Goal: Transaction & Acquisition: Book appointment/travel/reservation

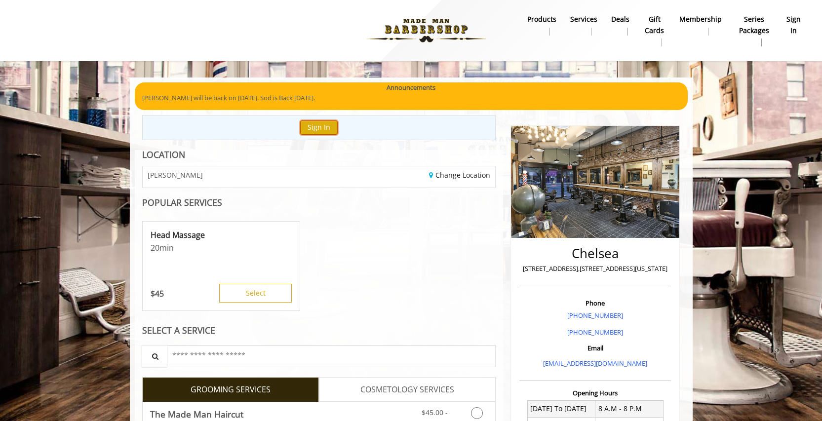
click at [328, 124] on button "Sign In" at bounding box center [318, 127] width 37 height 14
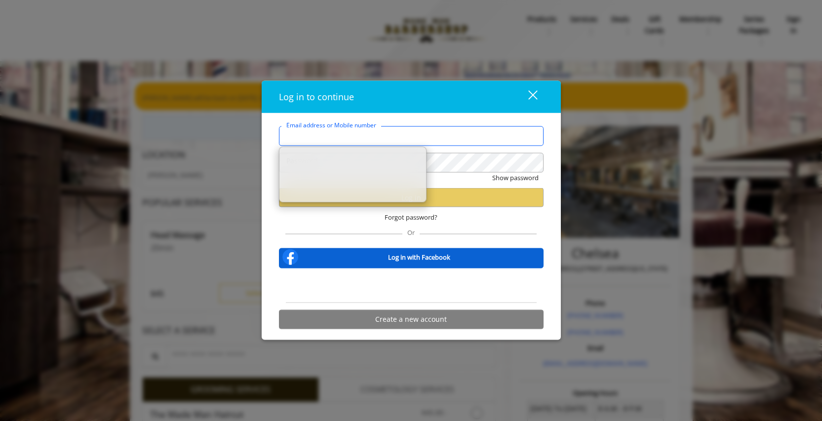
type input "**********"
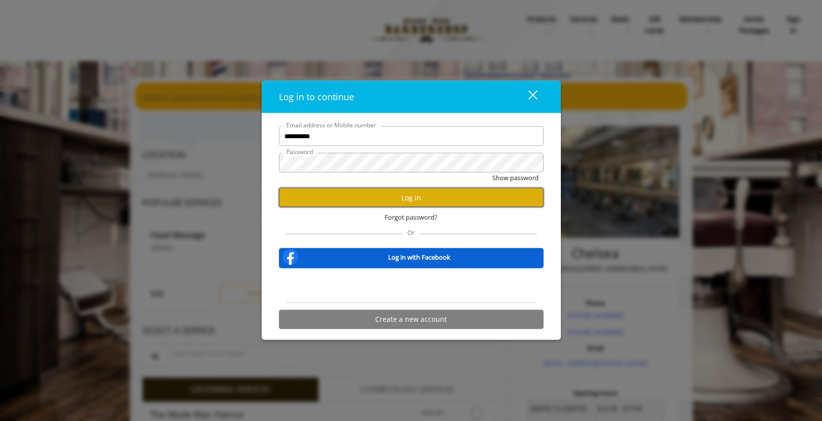
click at [411, 197] on button "Log in" at bounding box center [411, 197] width 264 height 19
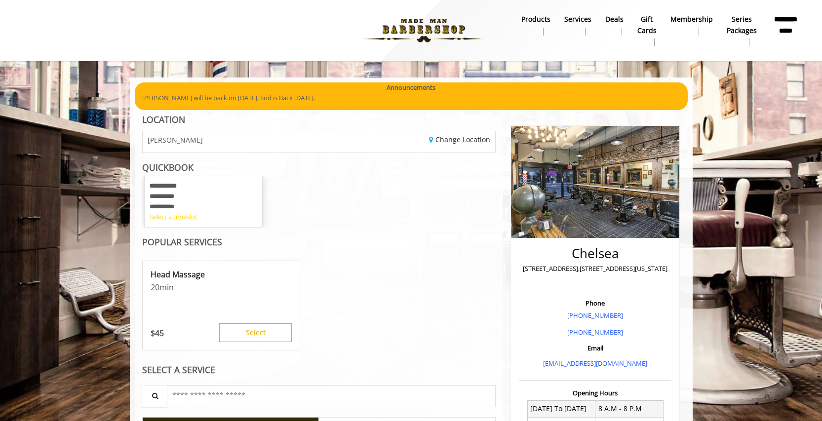
click at [174, 217] on div "Select a timeslot" at bounding box center [204, 217] width 108 height 10
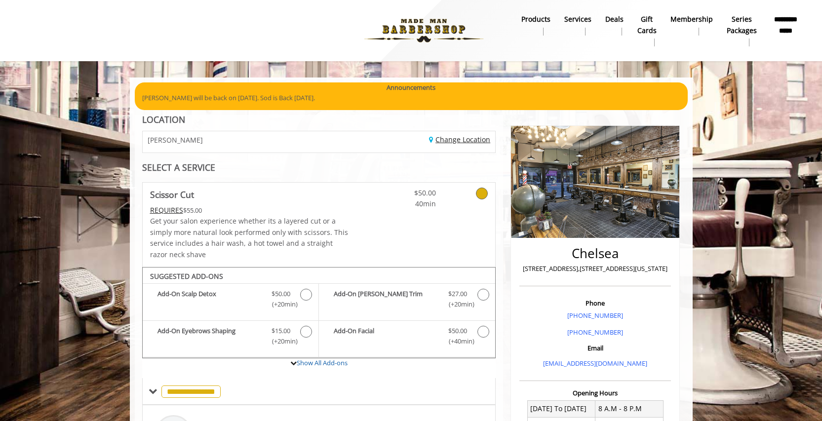
click at [463, 141] on link "Change Location" at bounding box center [459, 139] width 61 height 9
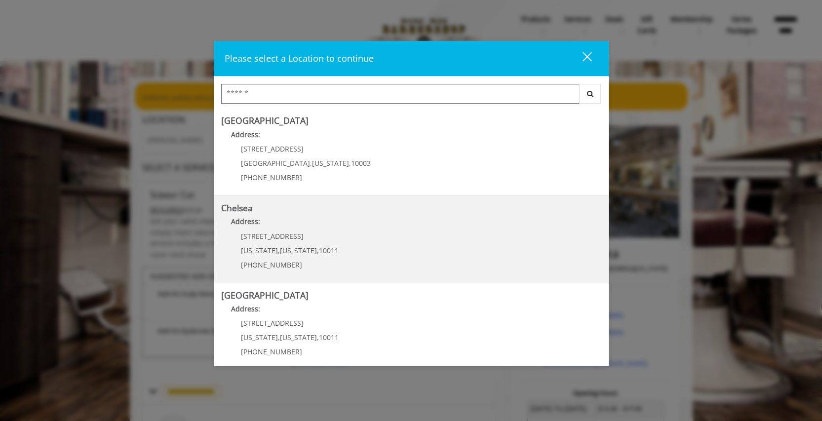
scroll to position [5, 0]
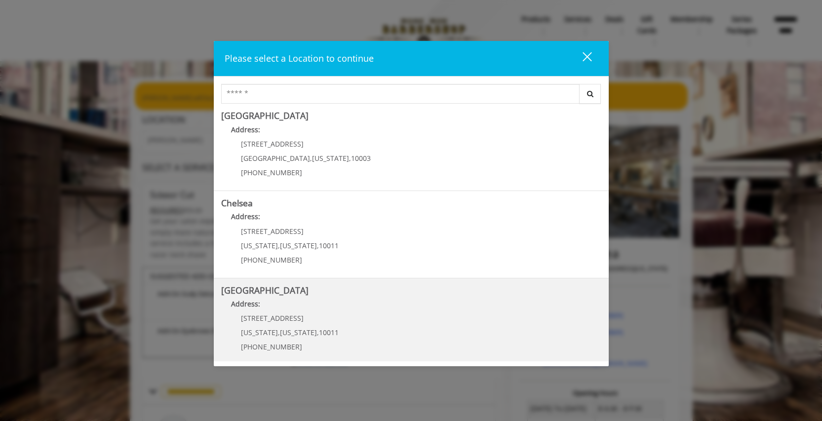
click at [358, 317] on Street "Chelsea 15th Street Address: 267 W 15th St New York , New York , 10011 (646) 85…" at bounding box center [411, 322] width 380 height 72
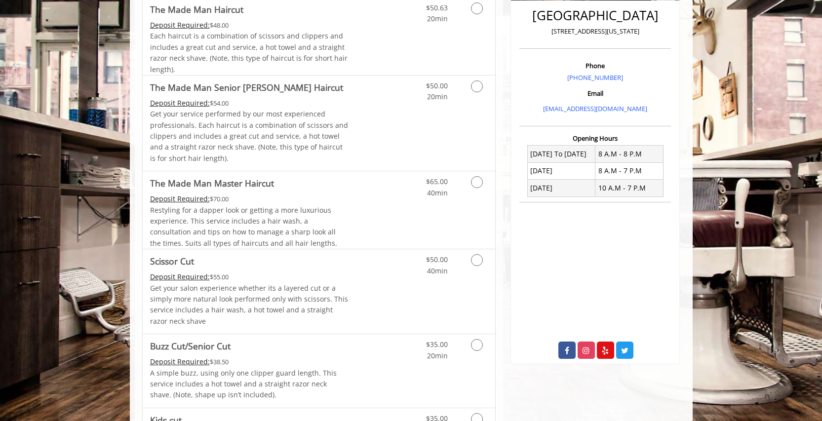
scroll to position [253, 0]
click at [480, 256] on icon "Grooming services" at bounding box center [477, 259] width 12 height 12
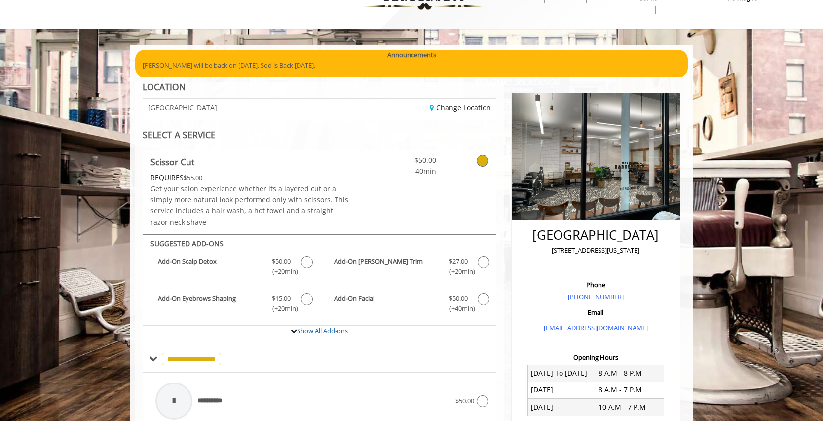
scroll to position [34, 0]
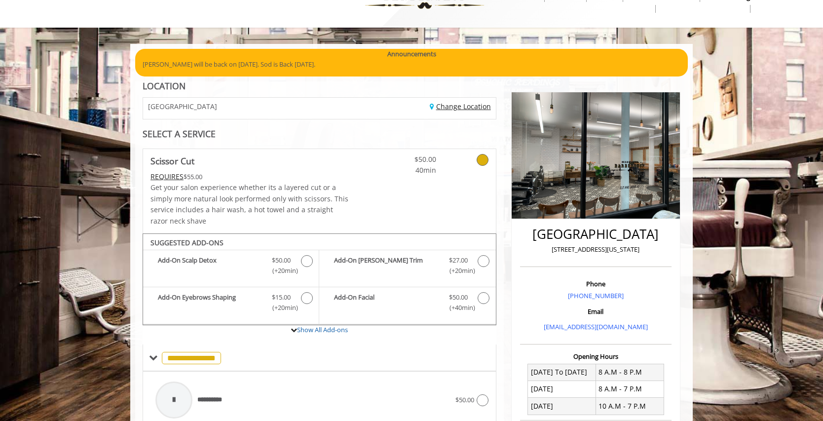
click at [454, 110] on link "Change Location" at bounding box center [460, 106] width 61 height 9
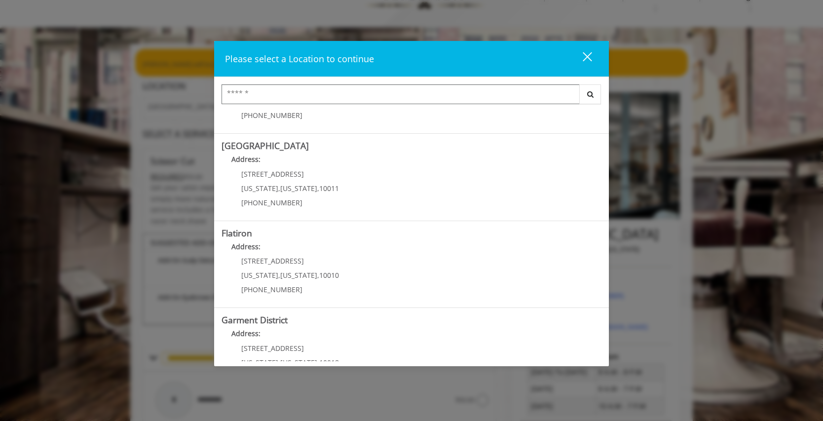
scroll to position [183, 0]
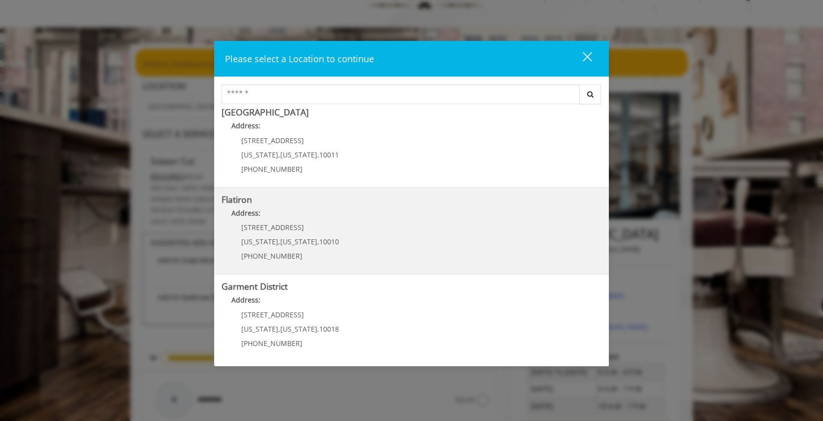
click at [361, 230] on "Flatiron Address: [STREET_ADDRESS][US_STATE][US_STATE] (917) 475-1765" at bounding box center [412, 231] width 380 height 72
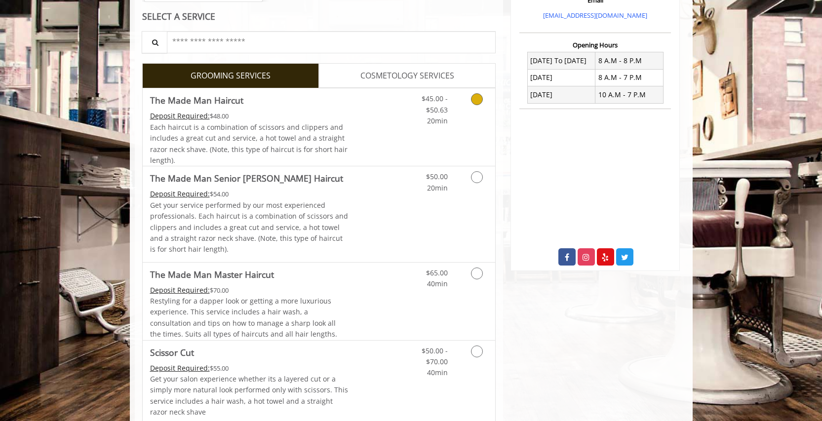
scroll to position [306, 0]
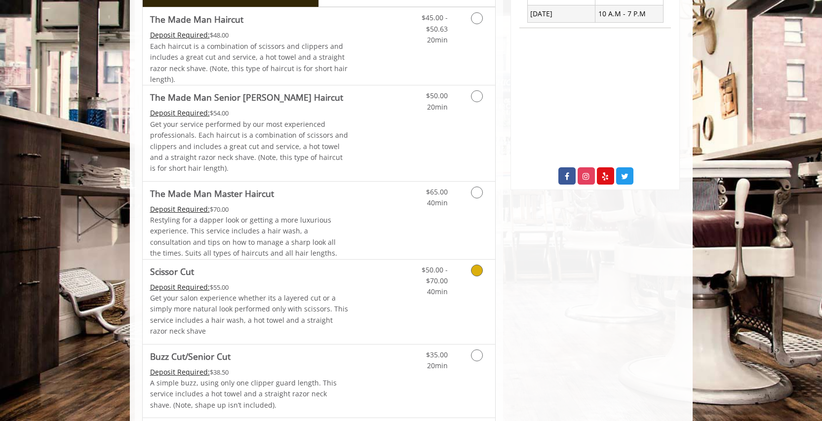
click at [474, 268] on icon "Grooming services" at bounding box center [477, 270] width 12 height 12
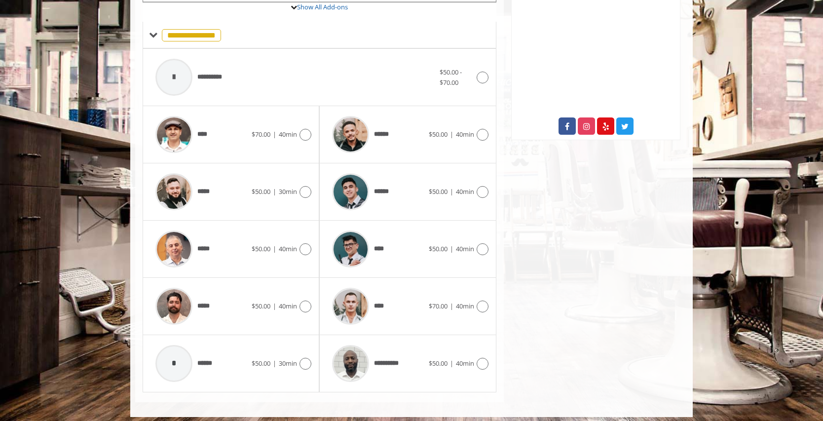
scroll to position [362, 0]
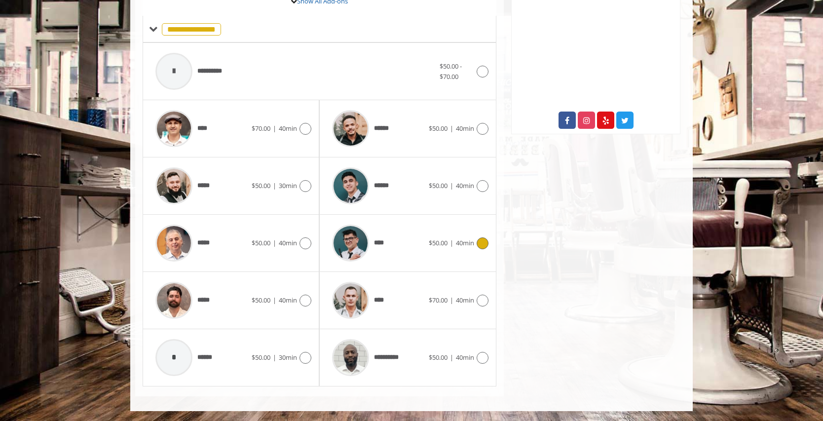
click at [485, 243] on icon at bounding box center [483, 243] width 12 height 12
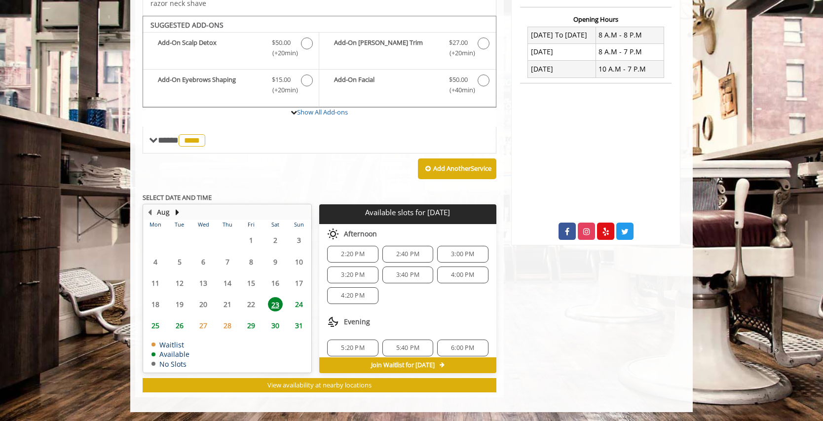
scroll to position [11, 0]
click at [470, 268] on span "4:00 PM" at bounding box center [463, 269] width 42 height 8
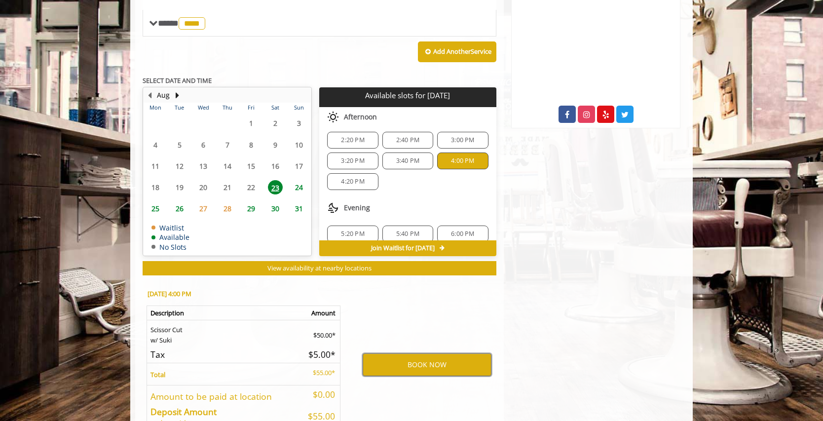
scroll to position [0, 0]
click at [301, 186] on span "24" at bounding box center [299, 187] width 15 height 14
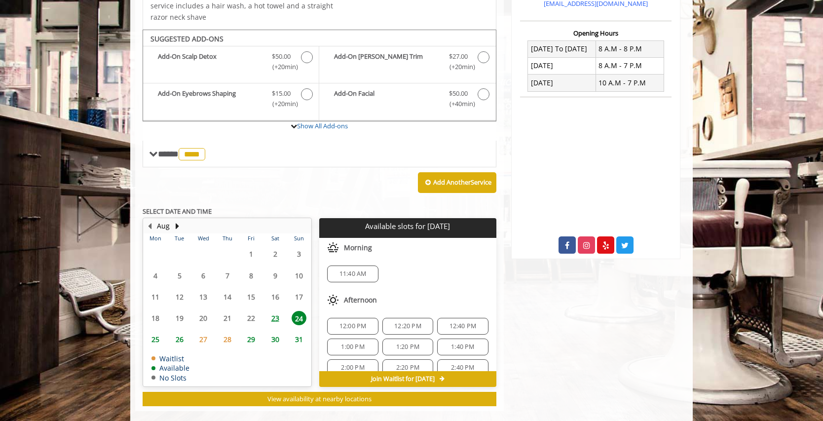
scroll to position [252, 0]
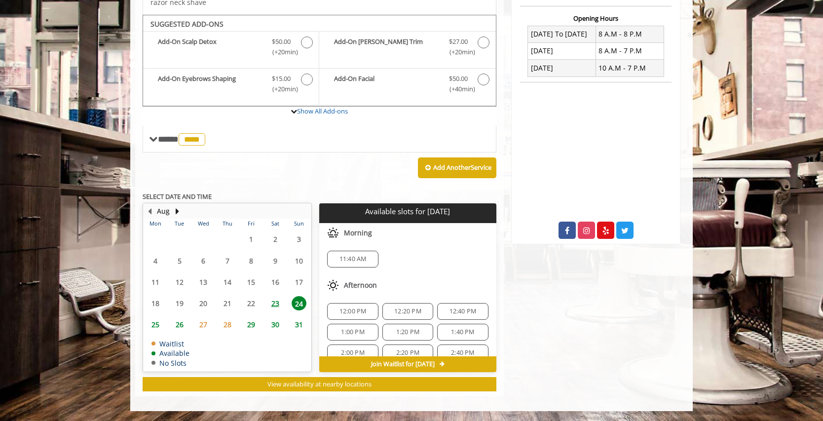
click at [272, 303] on span "23" at bounding box center [275, 303] width 15 height 14
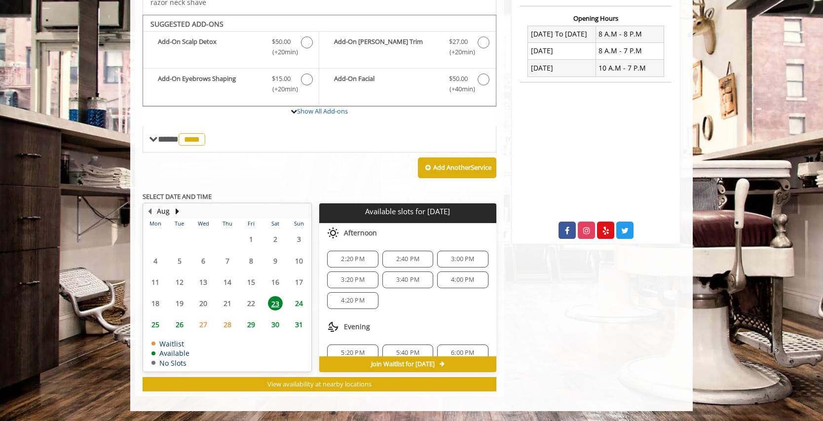
click at [508, 337] on div "Flatiron 10 E 23rd Street, New York Phone + (917) 475-1765. Email info@mademanb…" at bounding box center [596, 129] width 184 height 533
click at [302, 303] on span "24" at bounding box center [299, 303] width 15 height 14
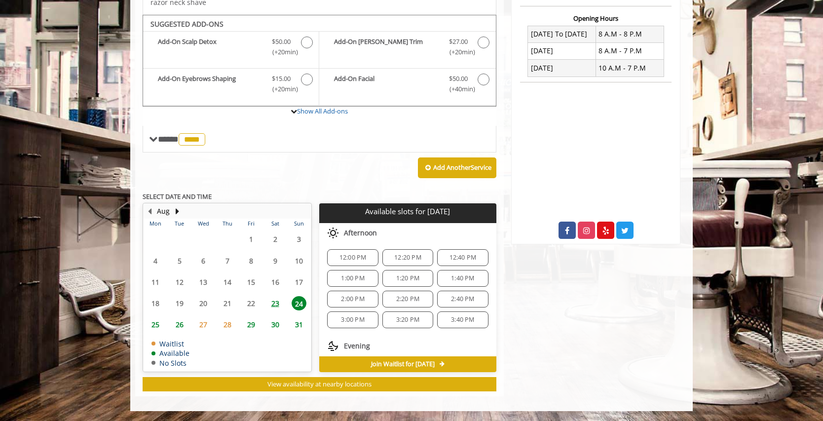
scroll to position [55, 0]
